Goal: Task Accomplishment & Management: Manage account settings

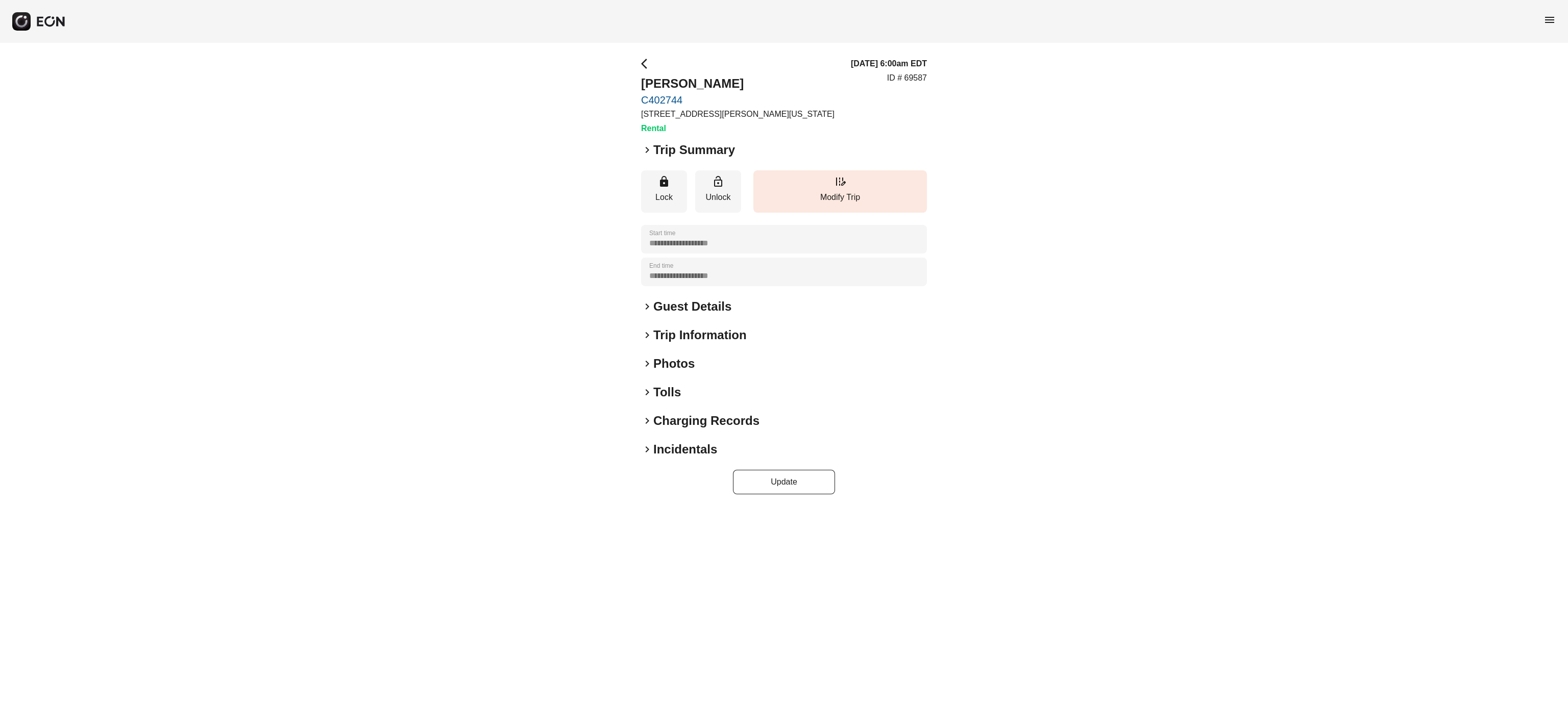
click at [654, 369] on h2 "Photos" at bounding box center [674, 364] width 42 height 16
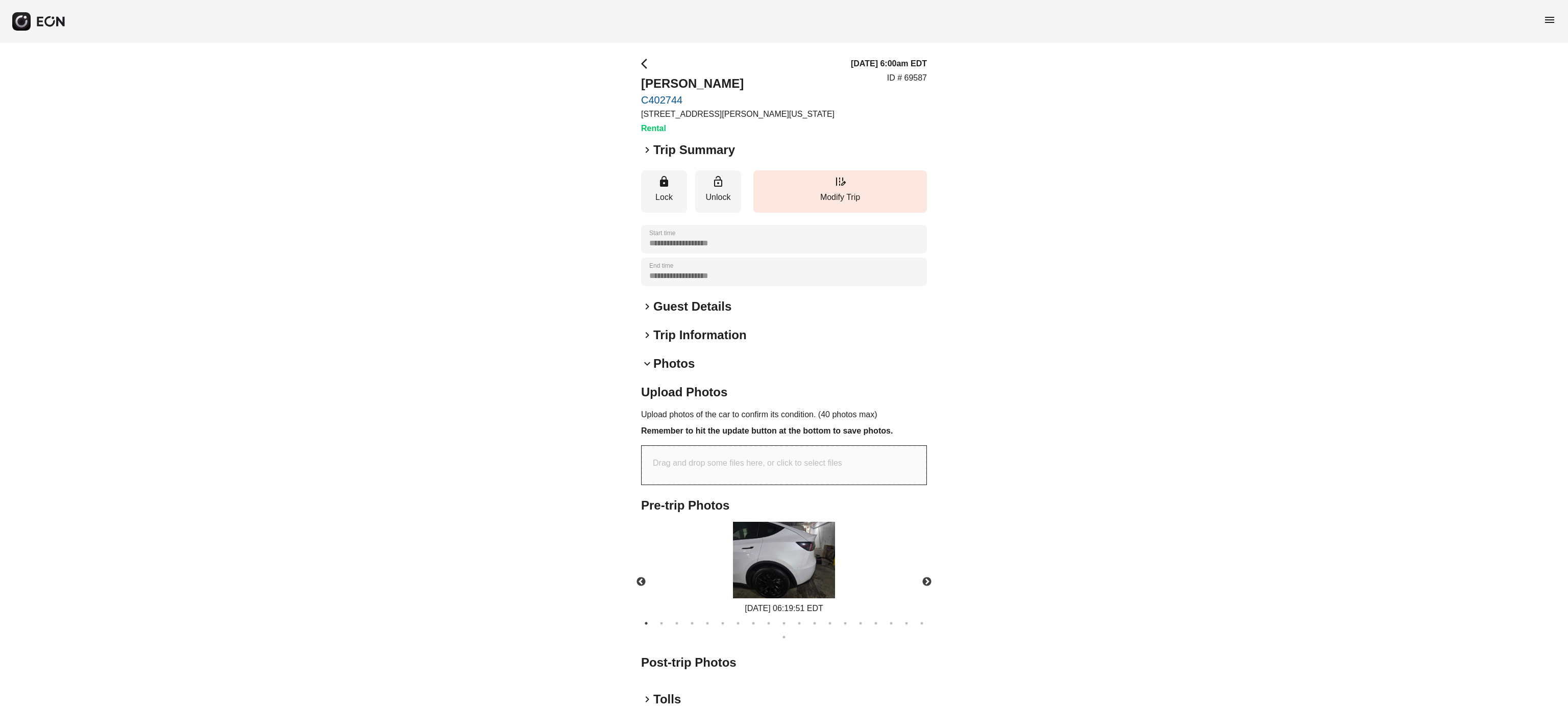
click at [654, 369] on h2 "Photos" at bounding box center [674, 364] width 42 height 16
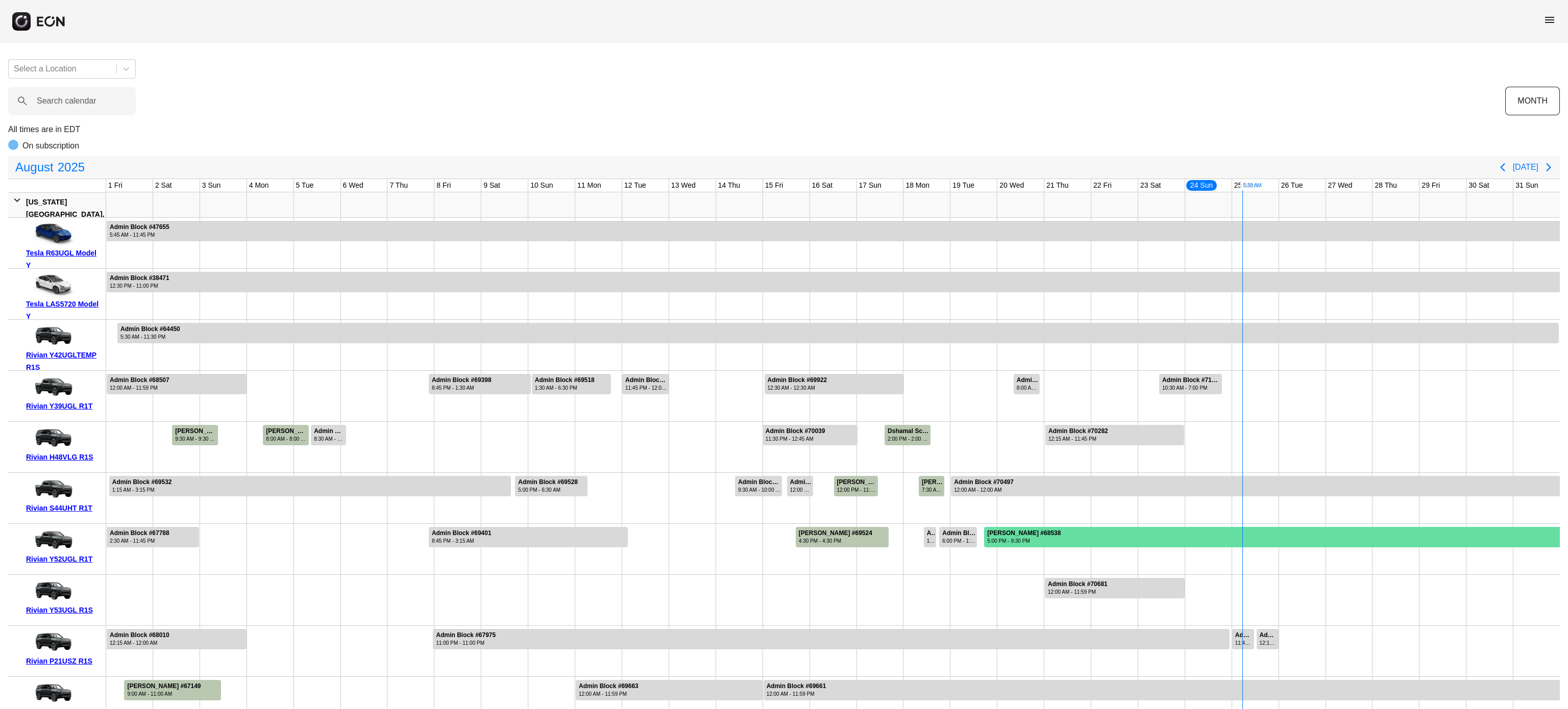
click at [1079, 539] on div at bounding box center [1272, 537] width 575 height 20
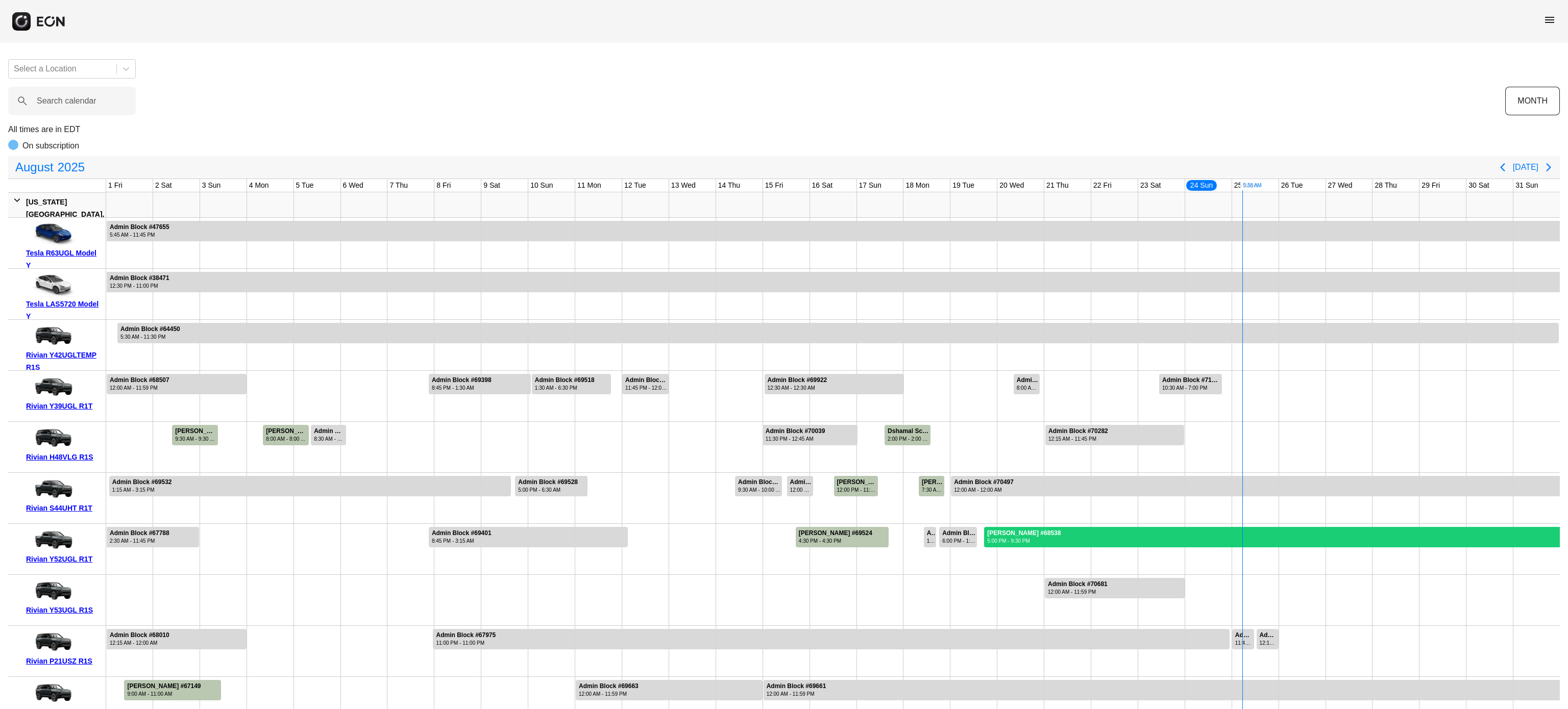
click at [1079, 539] on div at bounding box center [1272, 537] width 575 height 20
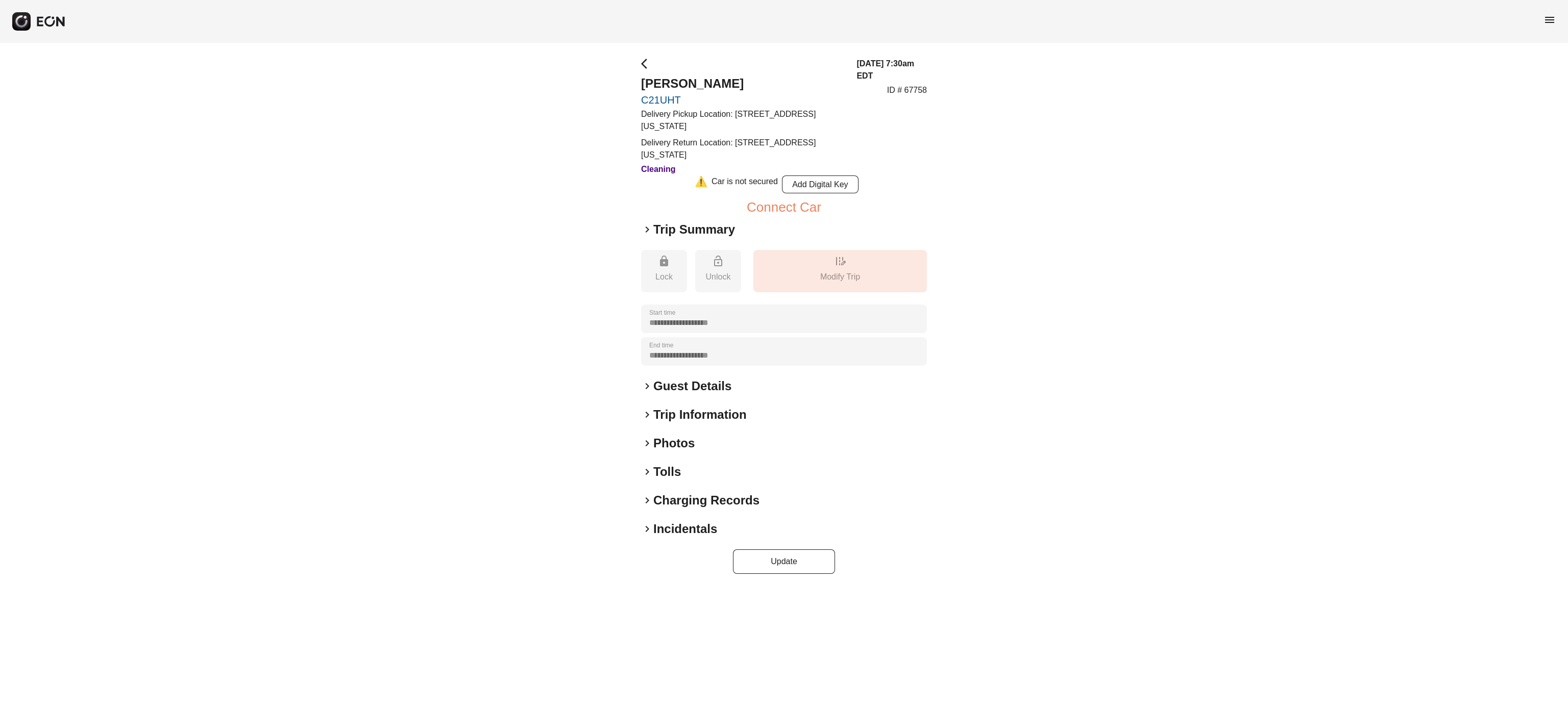
click at [666, 447] on h2 "Photos" at bounding box center [674, 443] width 42 height 16
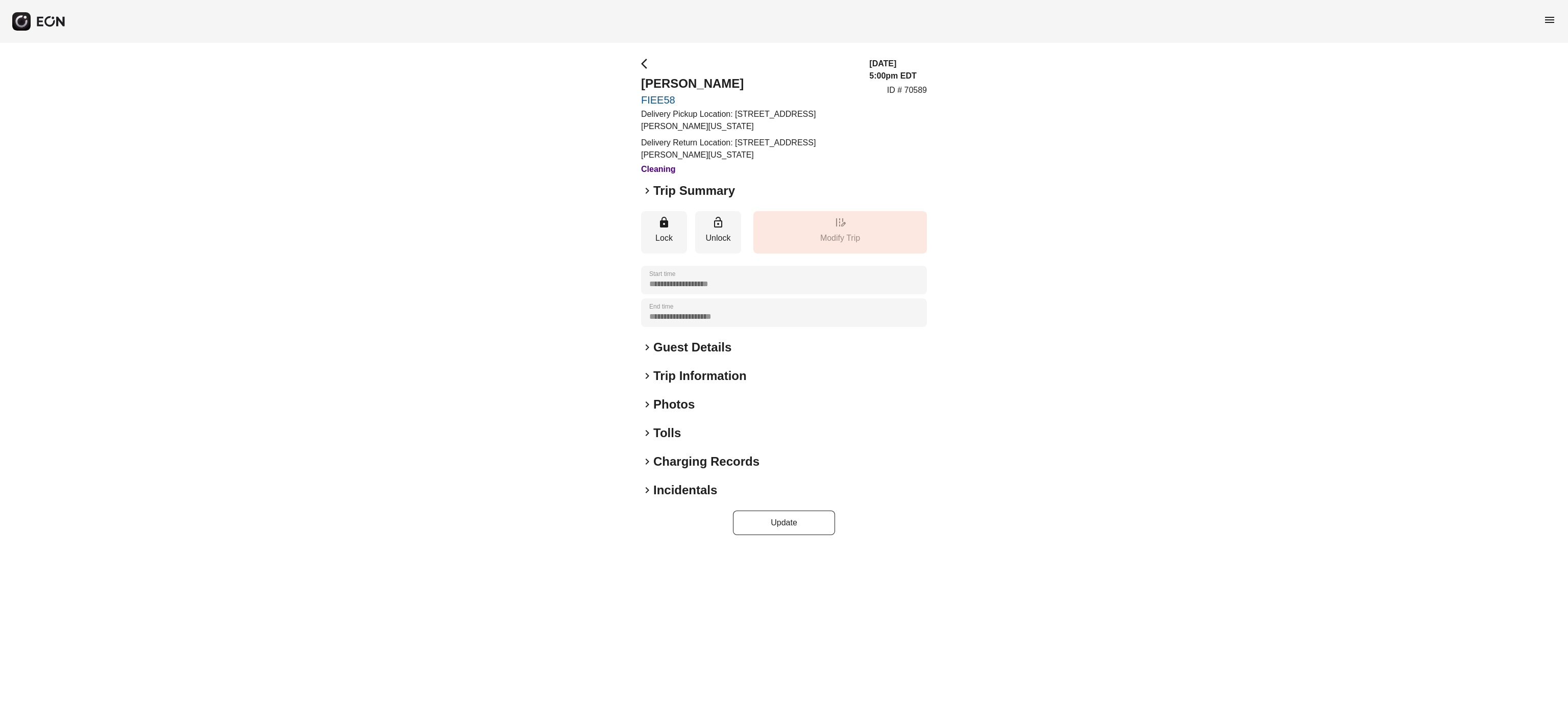
click at [693, 406] on h2 "Photos" at bounding box center [674, 405] width 42 height 16
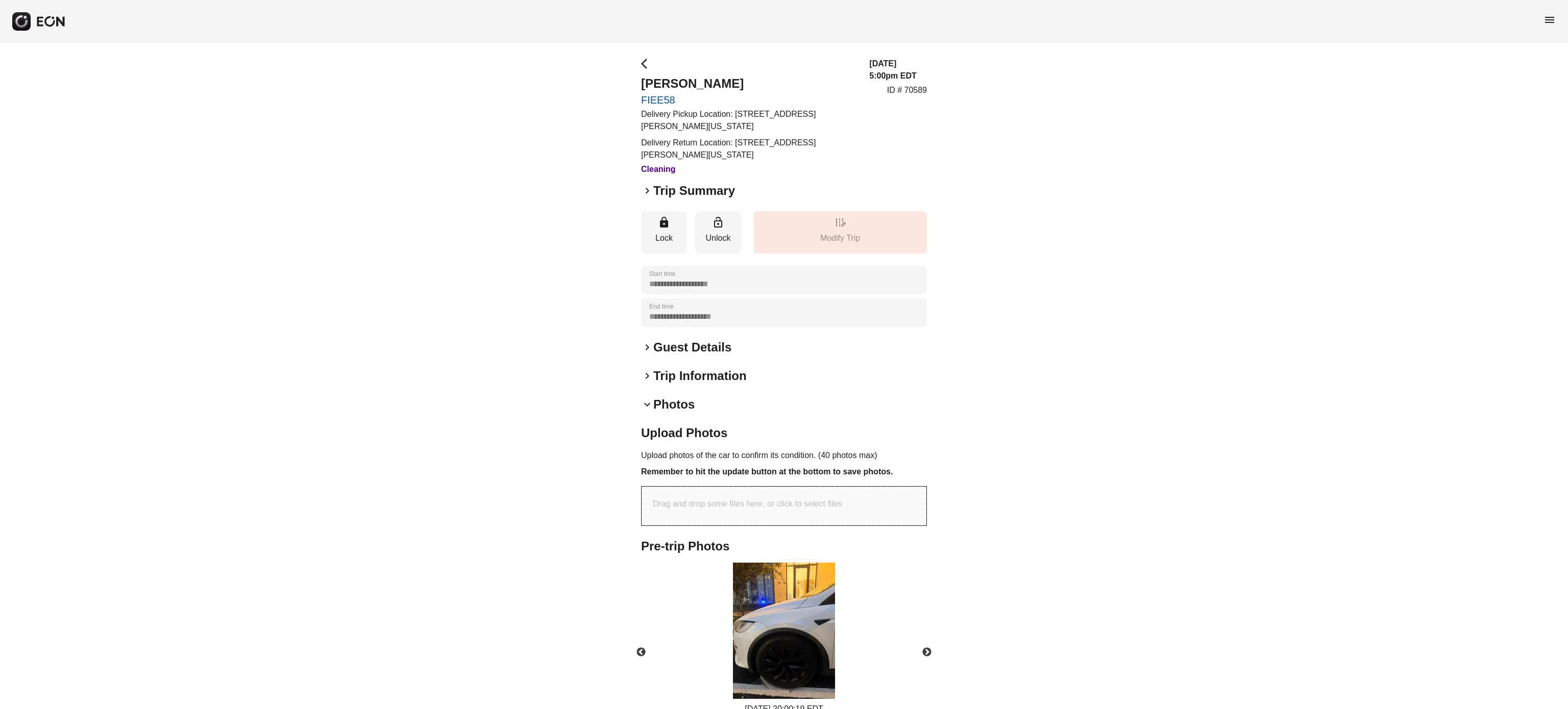
click at [693, 406] on h2 "Photos" at bounding box center [674, 405] width 42 height 16
